Goal: Information Seeking & Learning: Learn about a topic

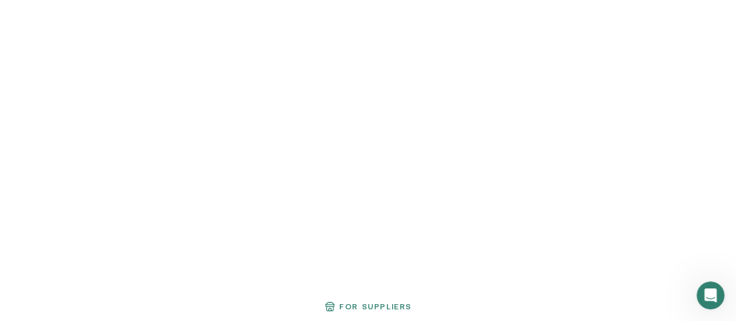
scroll to position [576, 0]
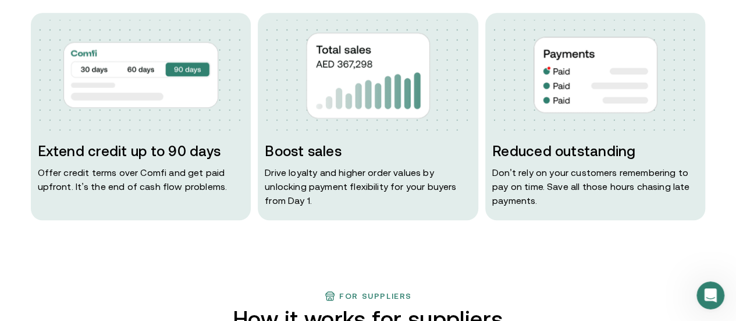
click at [256, 154] on div "Extend credit up to 90 days Offer credit terms over Comfi and get paid upfront.…" at bounding box center [368, 116] width 675 height 207
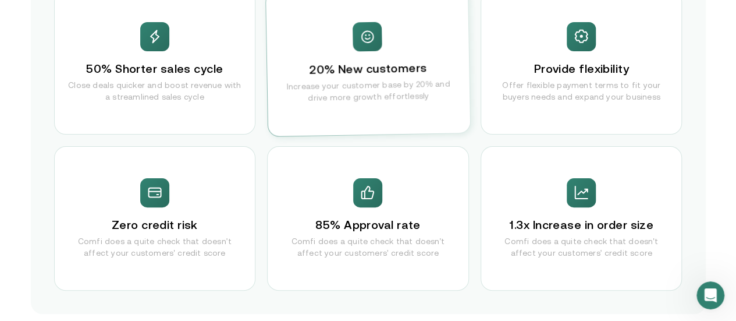
scroll to position [2302, 0]
click at [264, 151] on div "50% Shorter sales cycle Close deals quicker and boost revenue with a streamline…" at bounding box center [368, 140] width 629 height 300
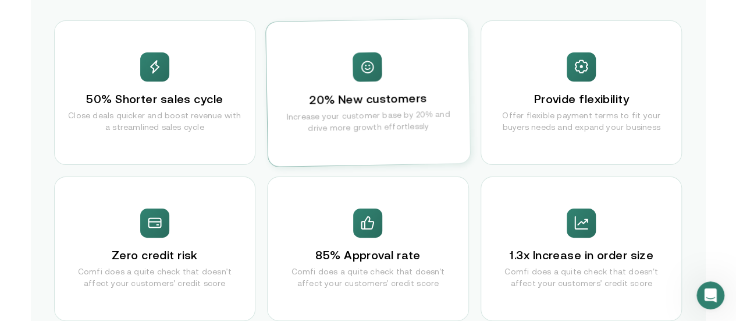
scroll to position [2272, 0]
click at [347, 145] on div "20% New customers Increase your customer base by 20% and drive more growth effo…" at bounding box center [368, 92] width 204 height 148
click at [187, 107] on h3 "50% Shorter sales cycle" at bounding box center [154, 98] width 137 height 16
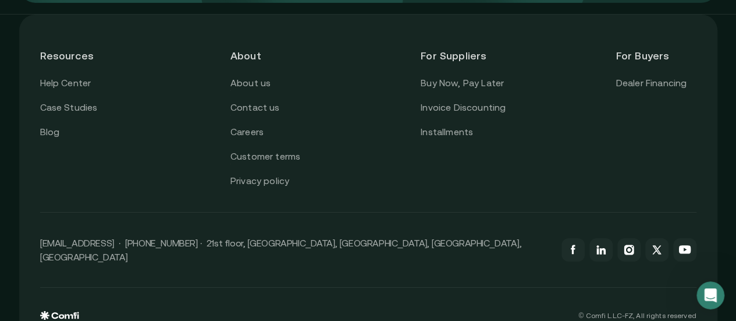
scroll to position [4274, 0]
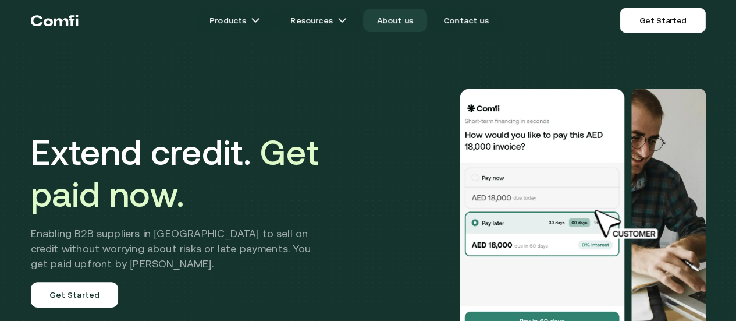
click at [409, 19] on link "About us" at bounding box center [395, 20] width 64 height 23
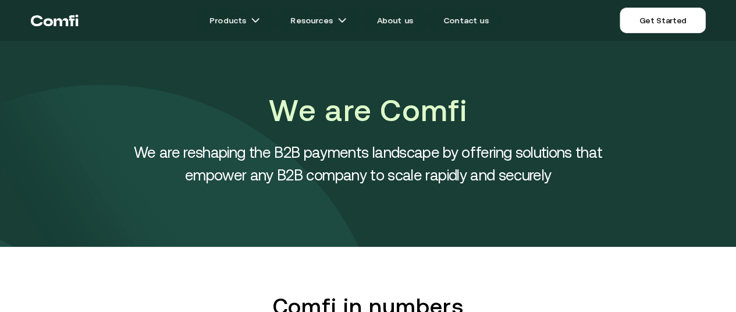
scroll to position [180, 0]
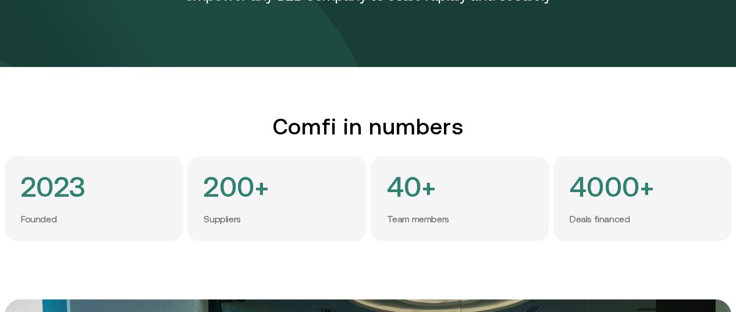
click at [33, 131] on h2 "Comfi in numbers" at bounding box center [368, 127] width 727 height 26
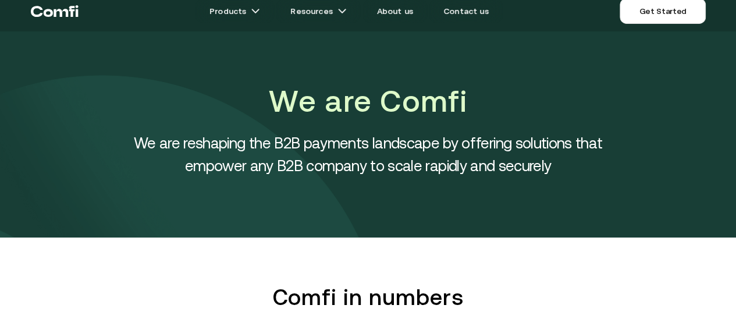
scroll to position [0, 0]
